Goal: Task Accomplishment & Management: Manage account settings

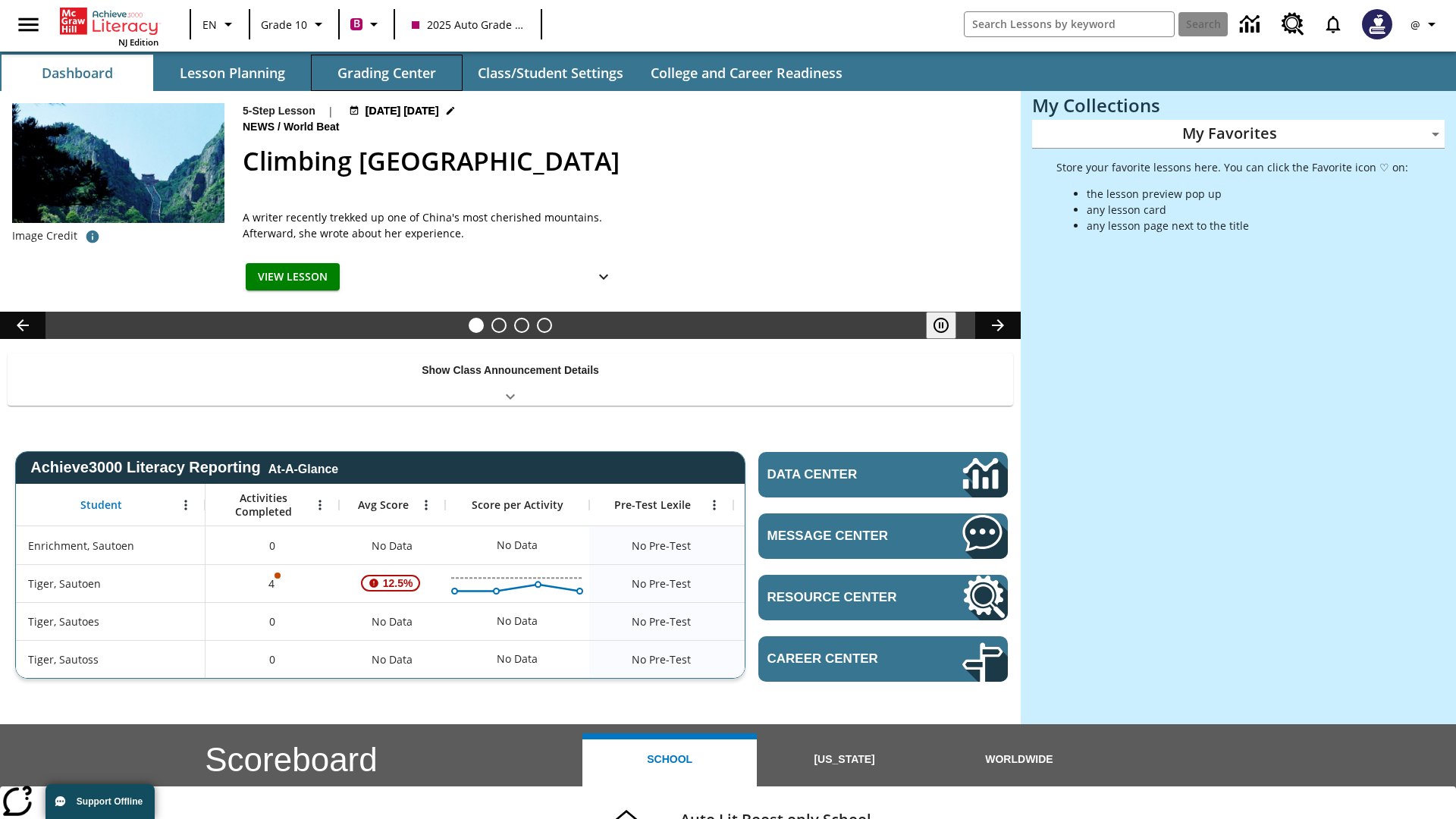
click at [386, 72] on button "Grading Center" at bounding box center [386, 72] width 152 height 36
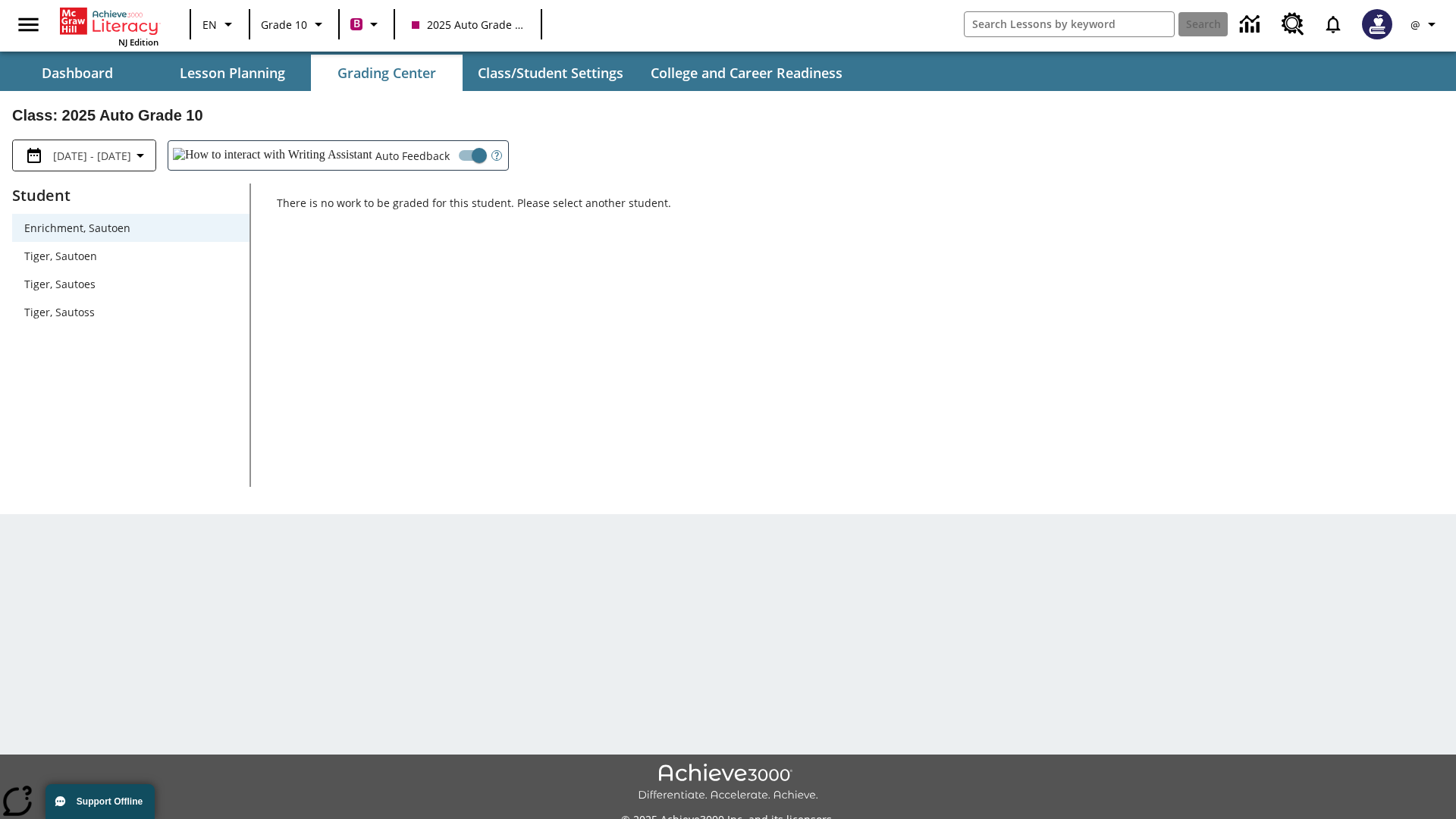
click at [130, 255] on span "Tiger, Sautoen" at bounding box center [130, 255] width 213 height 16
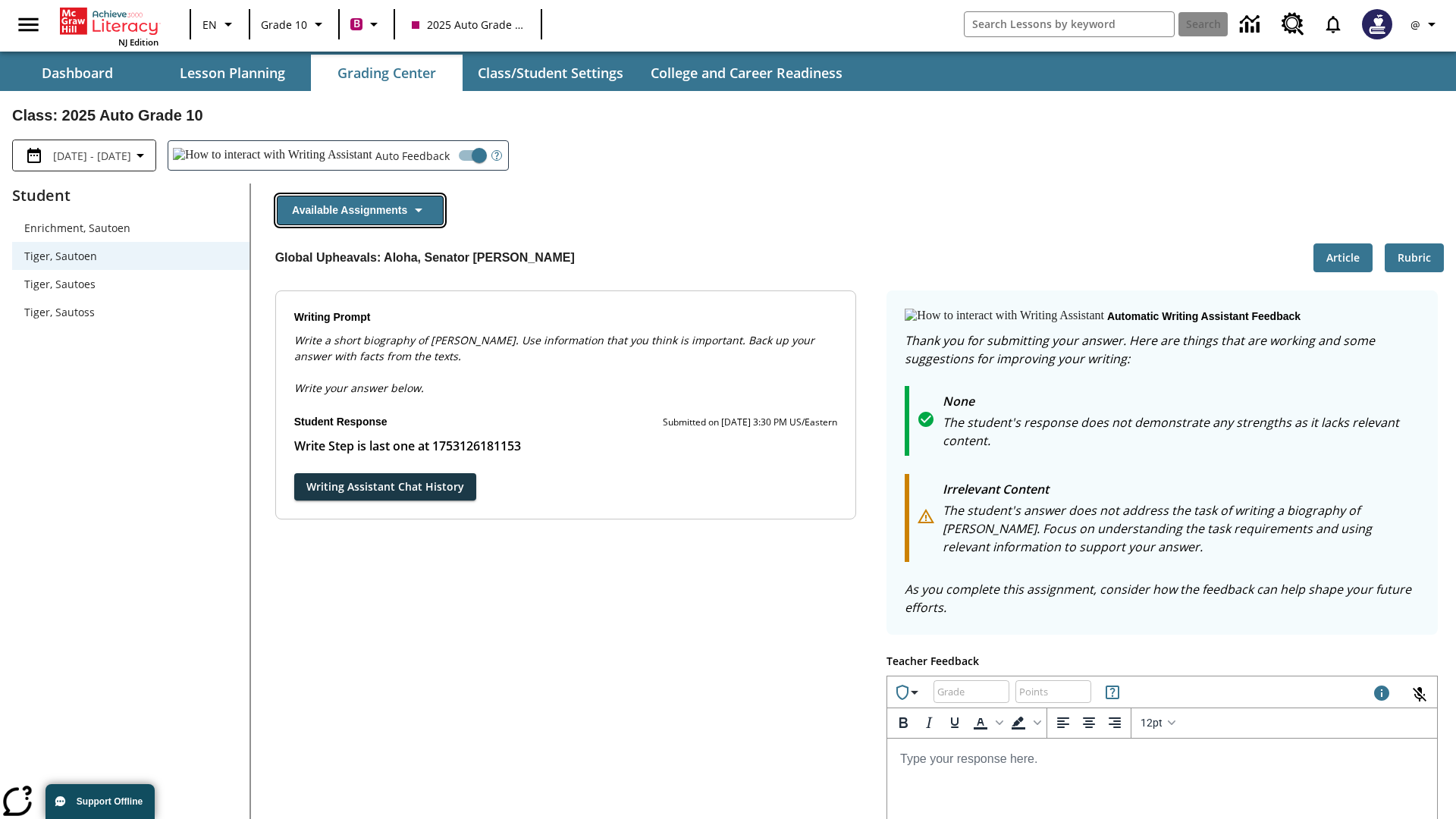
click at [359, 210] on button "Available Assignments" at bounding box center [360, 211] width 167 height 29
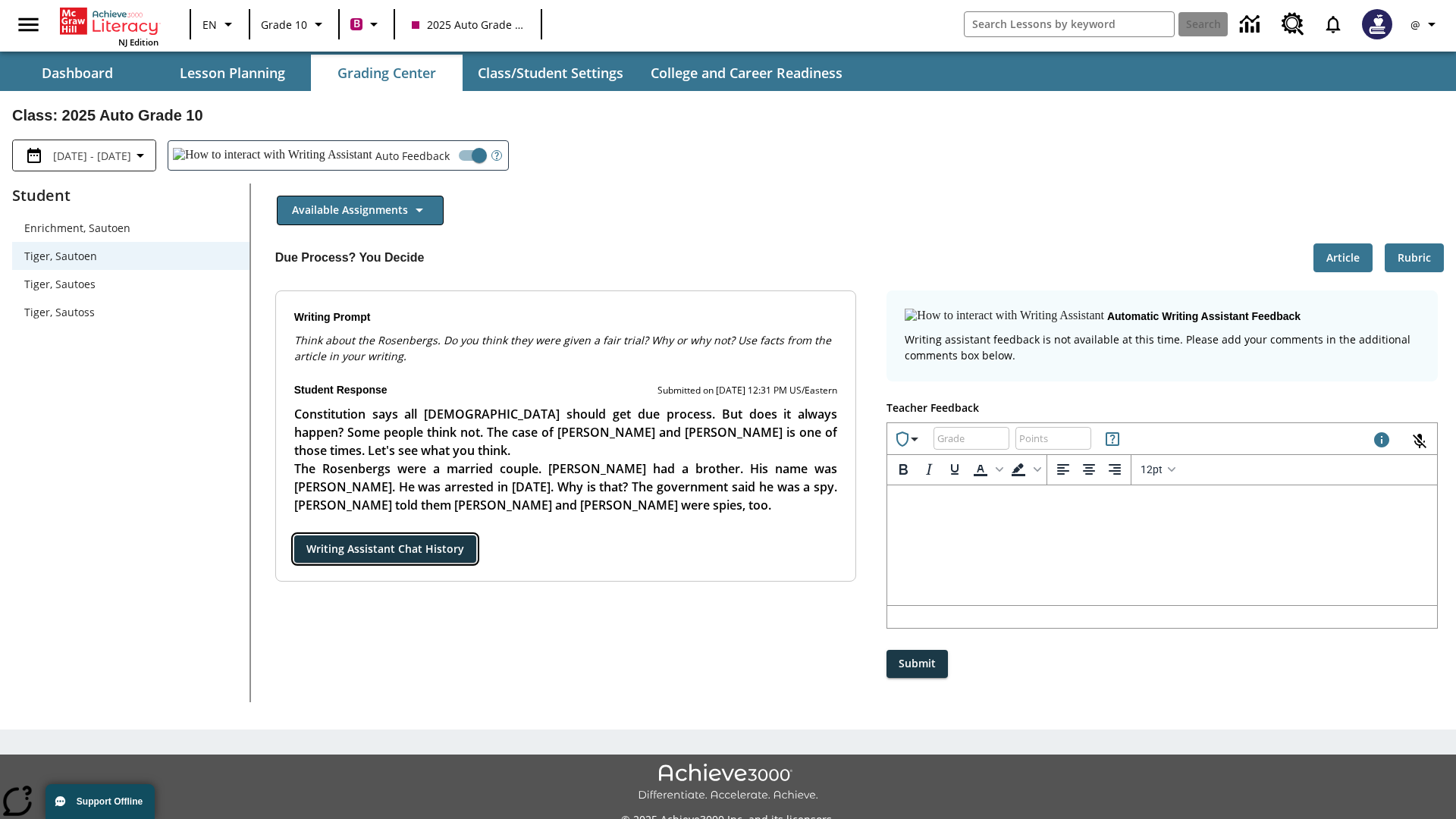
click at [294, 535] on button "Writing Assistant Chat History" at bounding box center [385, 549] width 182 height 28
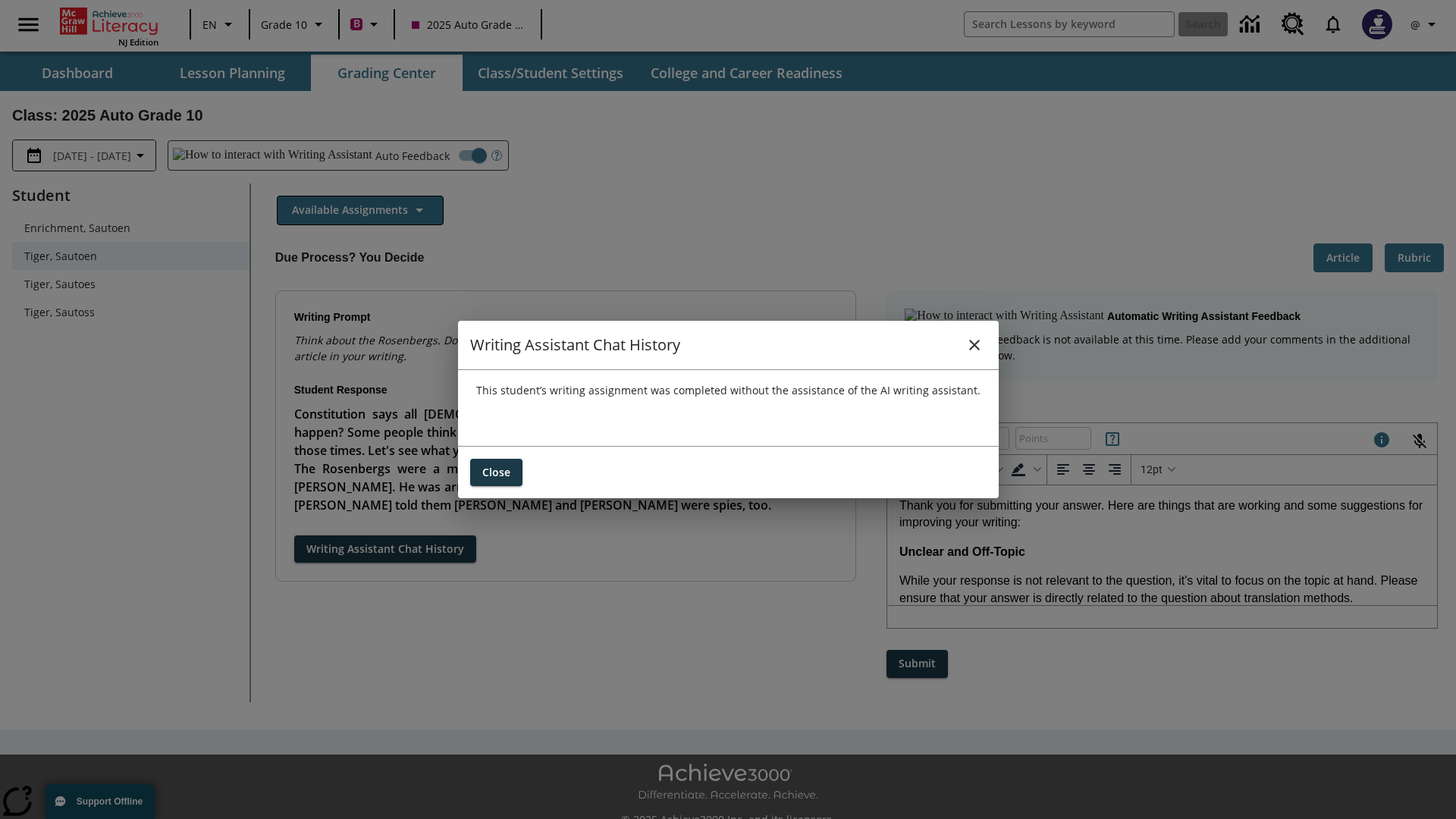
click at [973, 344] on icon "close" at bounding box center [974, 345] width 11 height 11
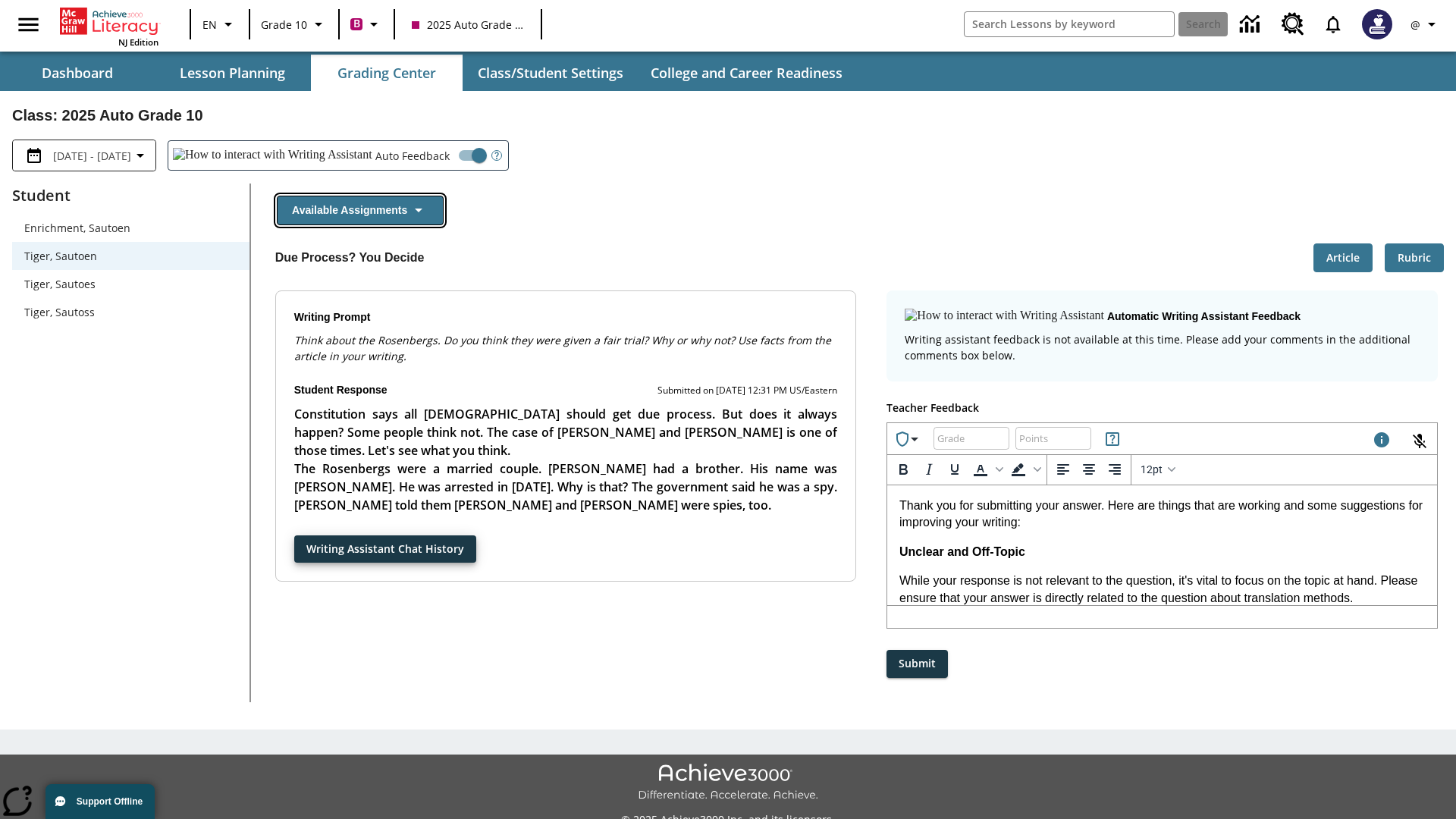
click at [359, 210] on button "Available Assignments" at bounding box center [360, 211] width 167 height 29
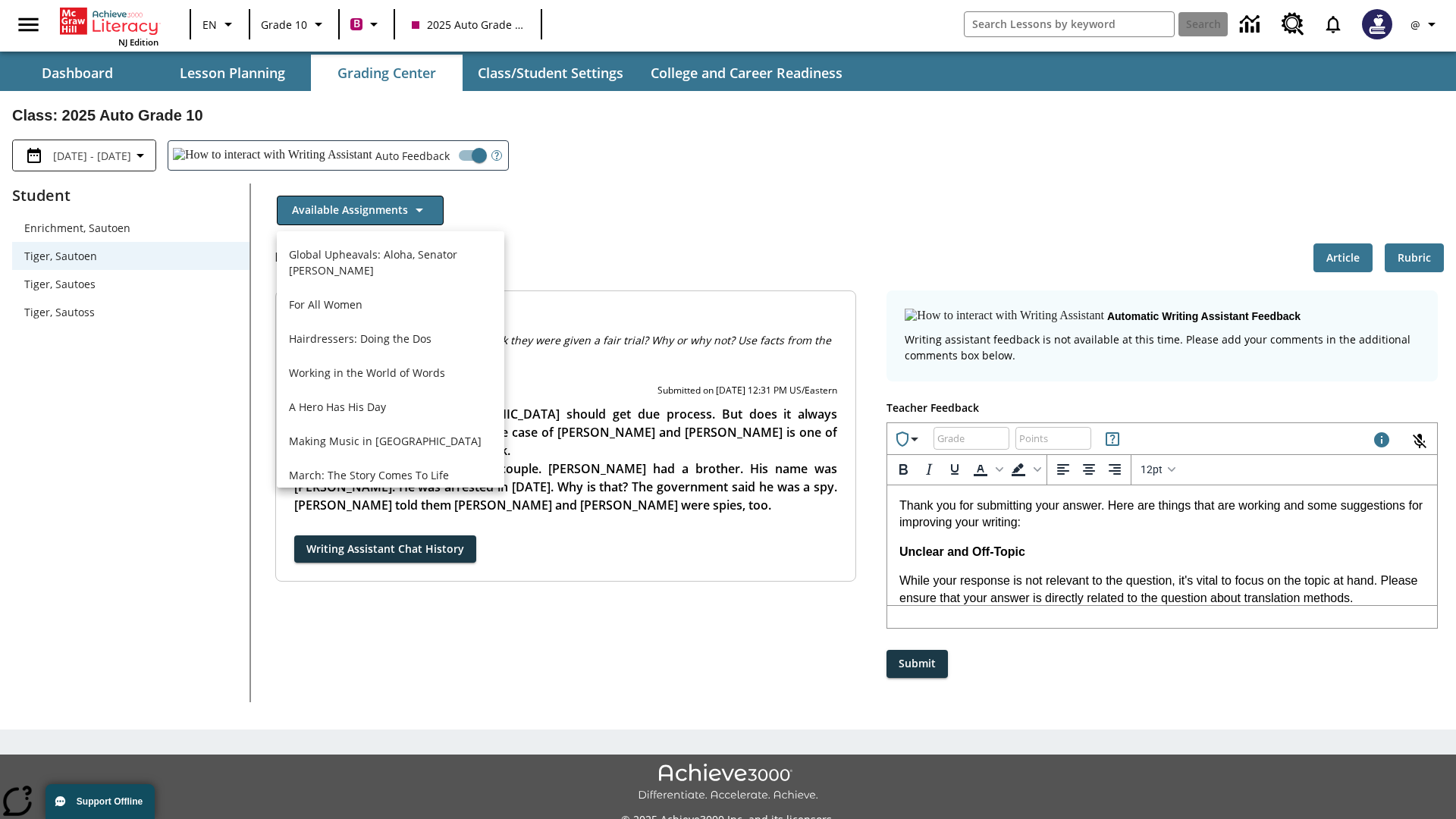
scroll to position [1089, 0]
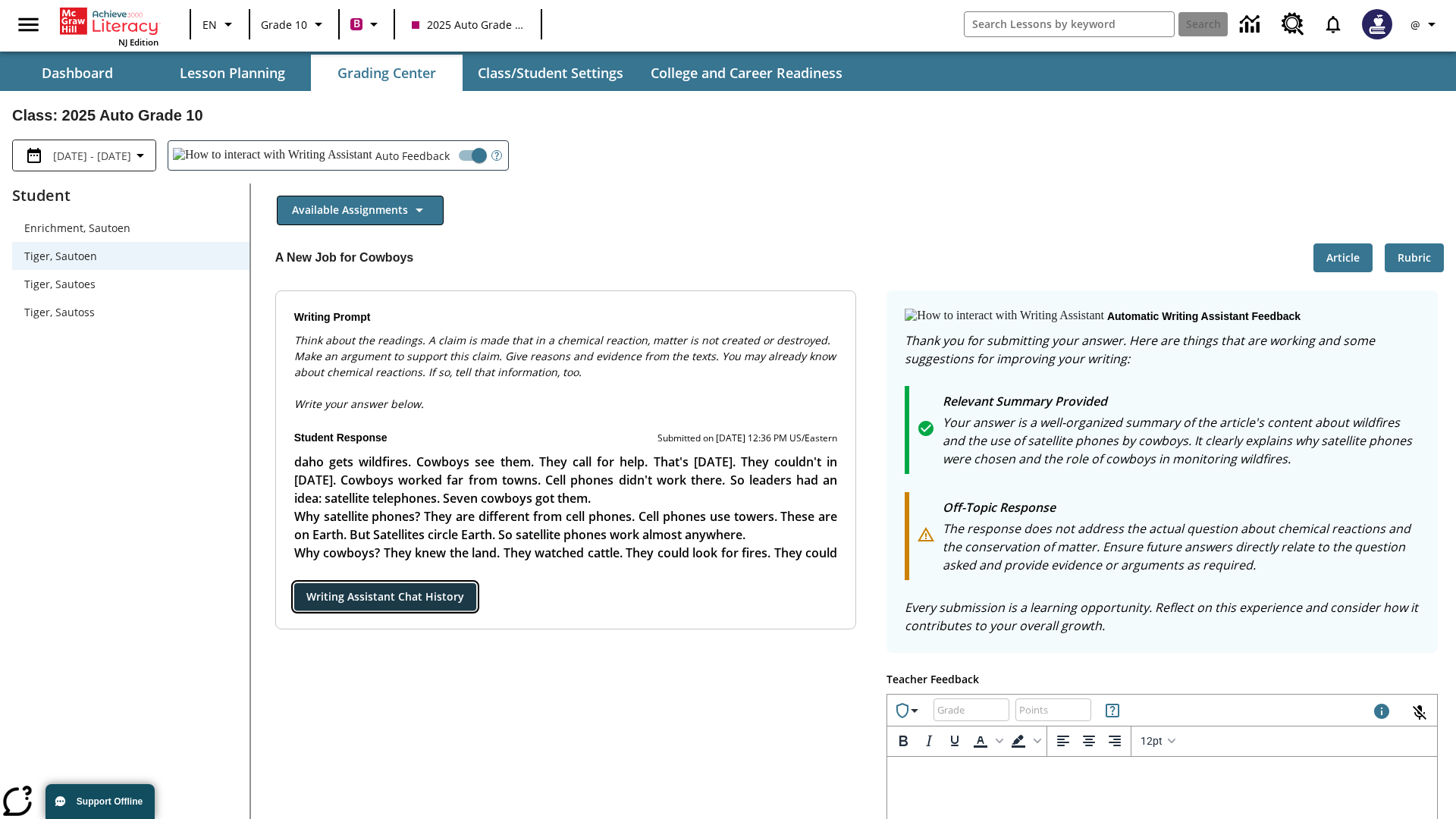
click at [294, 583] on button "Writing Assistant Chat History" at bounding box center [385, 597] width 182 height 28
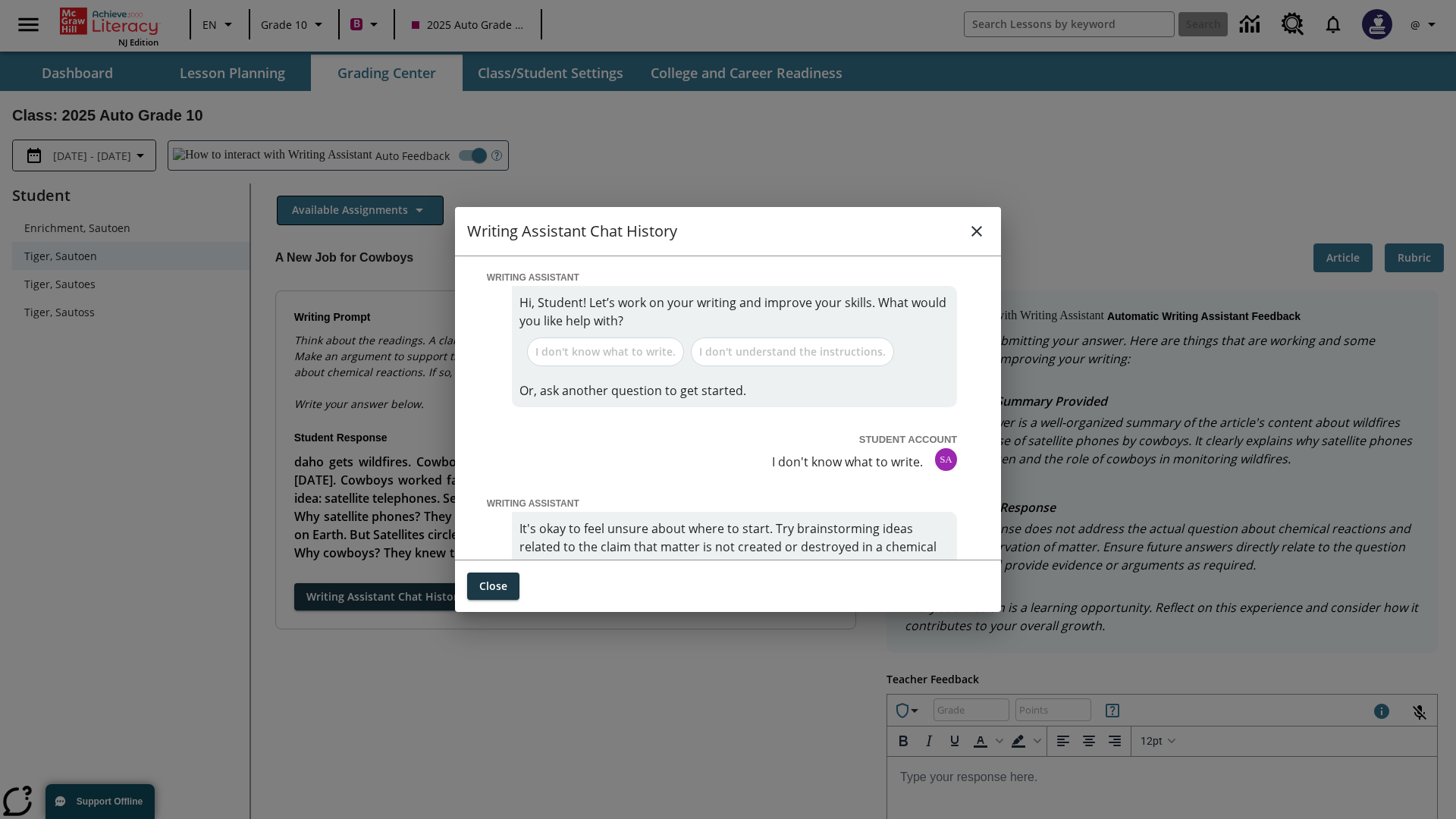
scroll to position [0, 0]
